Goal: Entertainment & Leisure: Consume media (video, audio)

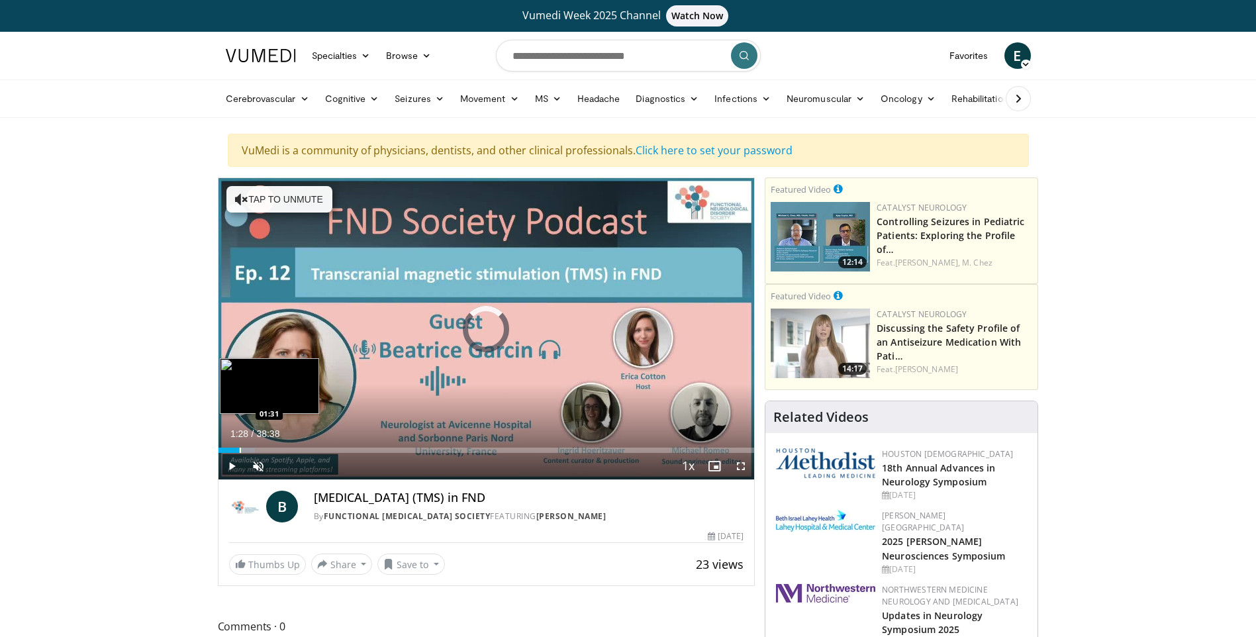
click at [240, 447] on div "Progress Bar" at bounding box center [240, 449] width 1 height 5
click at [230, 463] on span "Video Player" at bounding box center [231, 466] width 26 height 26
click at [228, 468] on span "Video Player" at bounding box center [231, 466] width 26 height 26
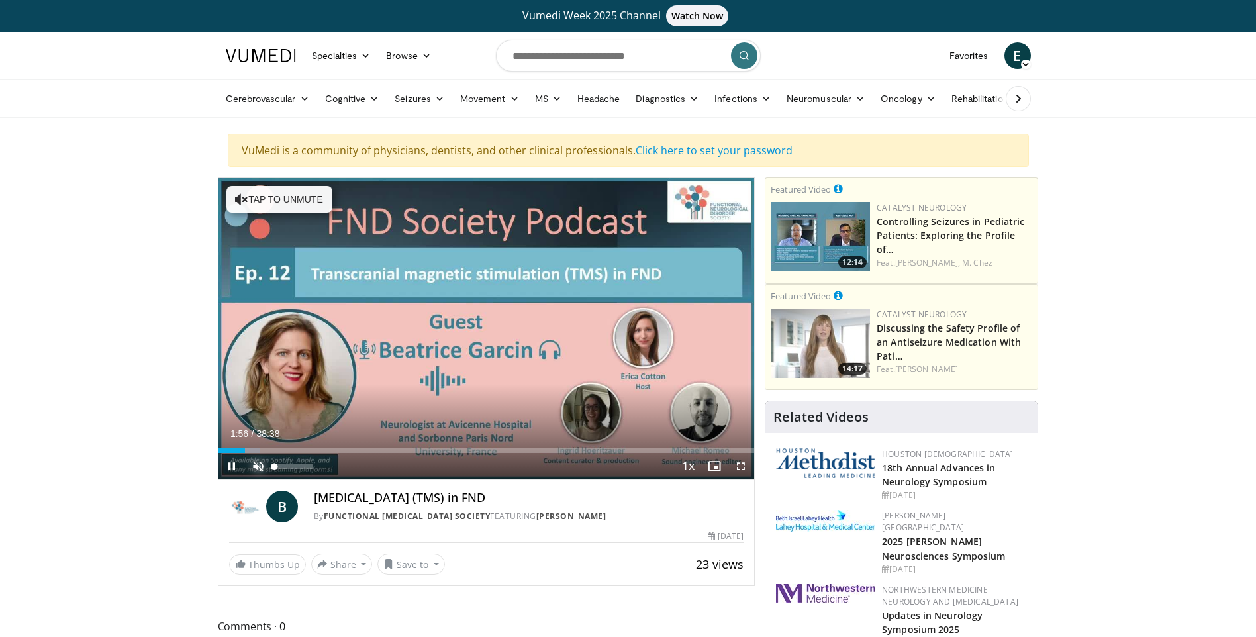
click at [259, 463] on span "Video Player" at bounding box center [258, 466] width 26 height 26
